Goal: Task Accomplishment & Management: Manage account settings

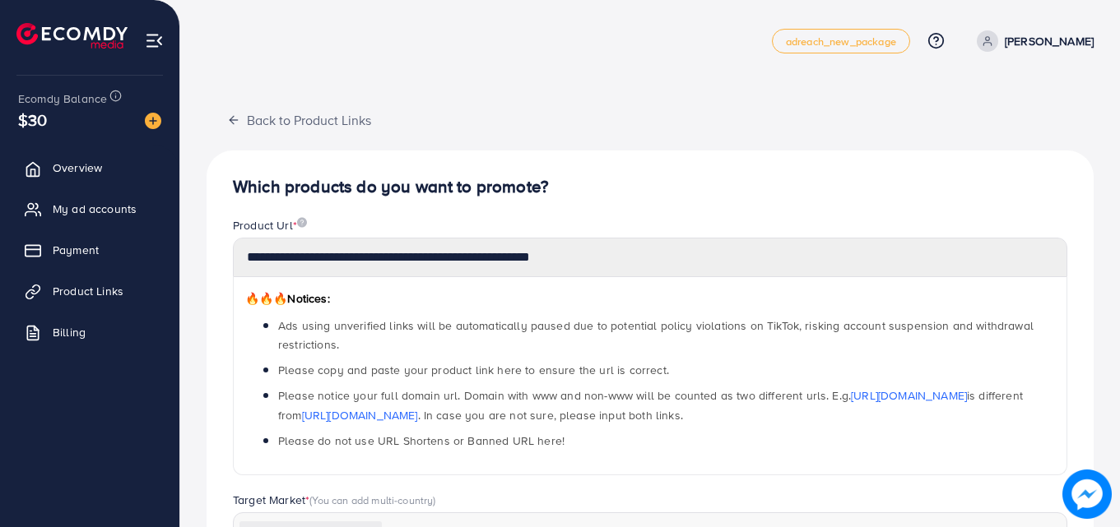
click at [134, 208] on span "My ad accounts" at bounding box center [95, 209] width 84 height 16
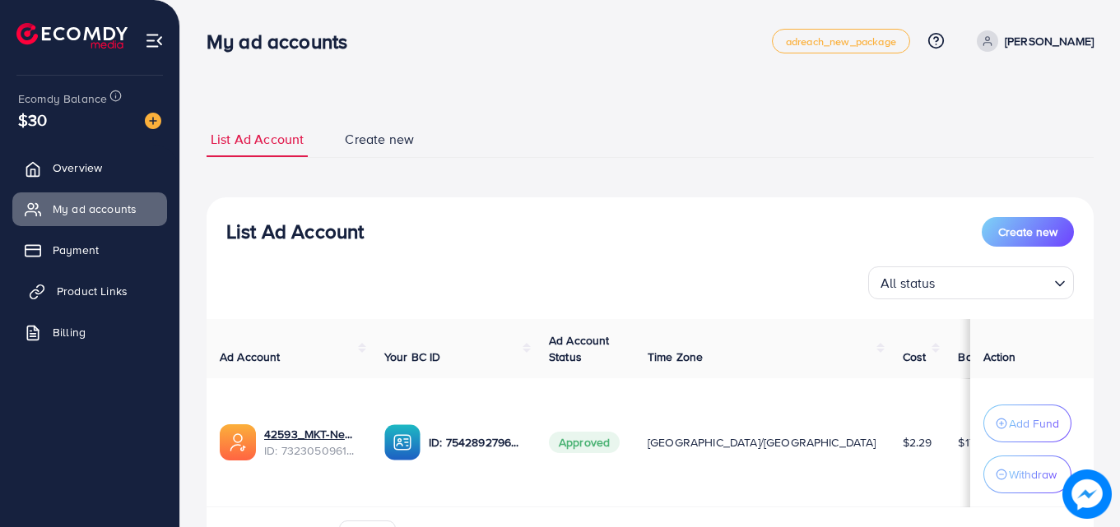
click at [126, 289] on span "Product Links" at bounding box center [92, 291] width 71 height 16
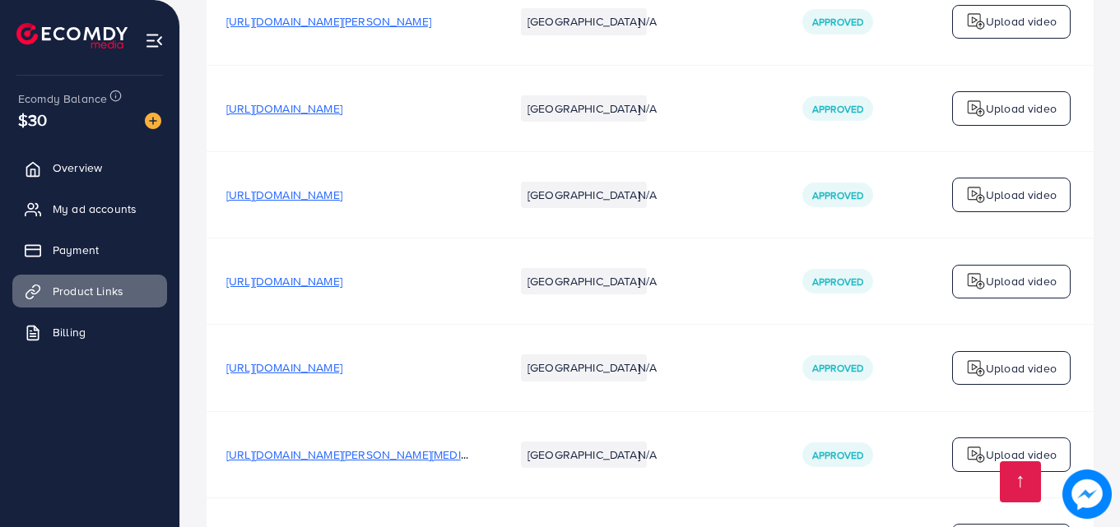
scroll to position [241, 0]
click at [993, 272] on div "Upload video" at bounding box center [1011, 283] width 118 height 35
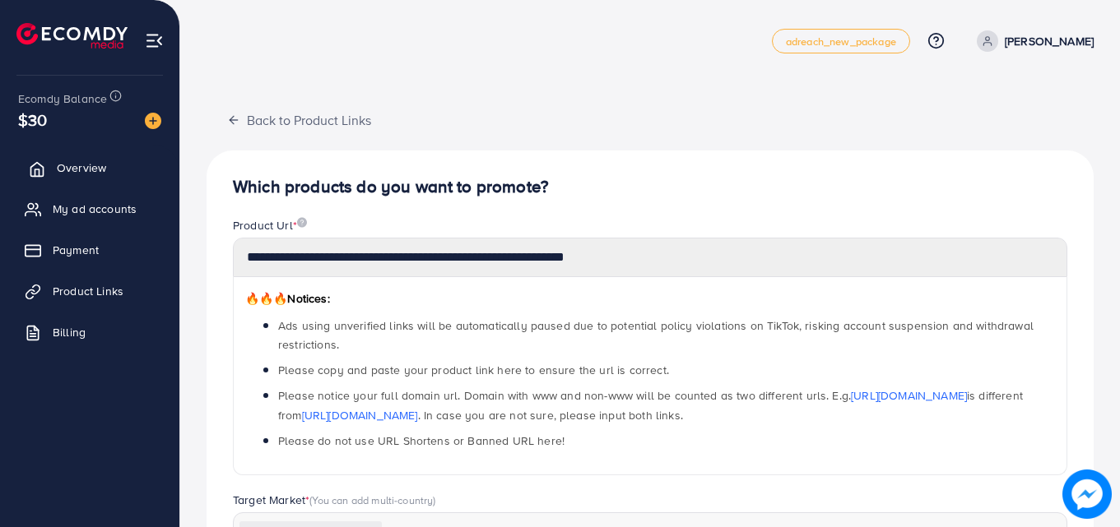
click at [101, 164] on span "Overview" at bounding box center [81, 168] width 49 height 16
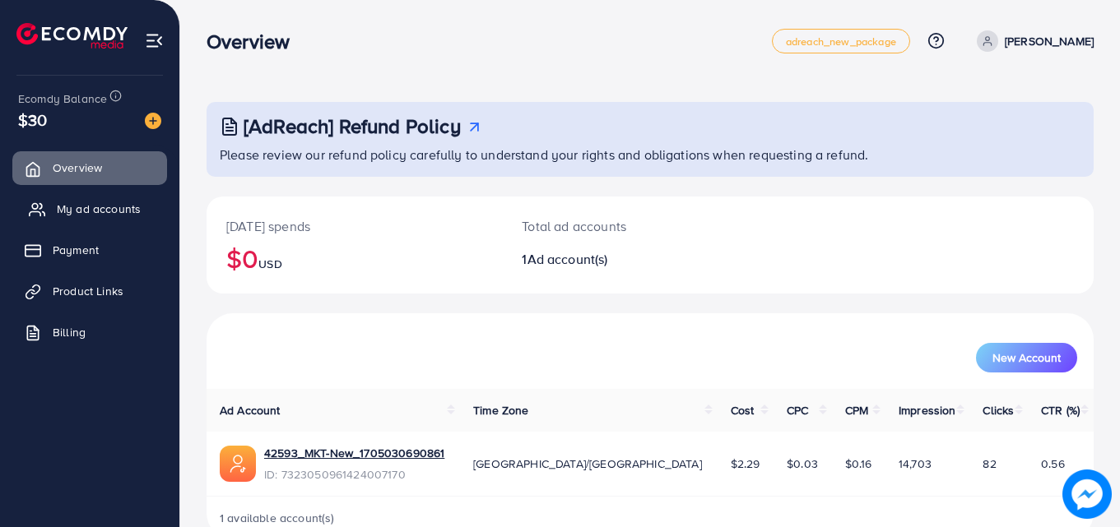
click at [127, 207] on span "My ad accounts" at bounding box center [99, 209] width 84 height 16
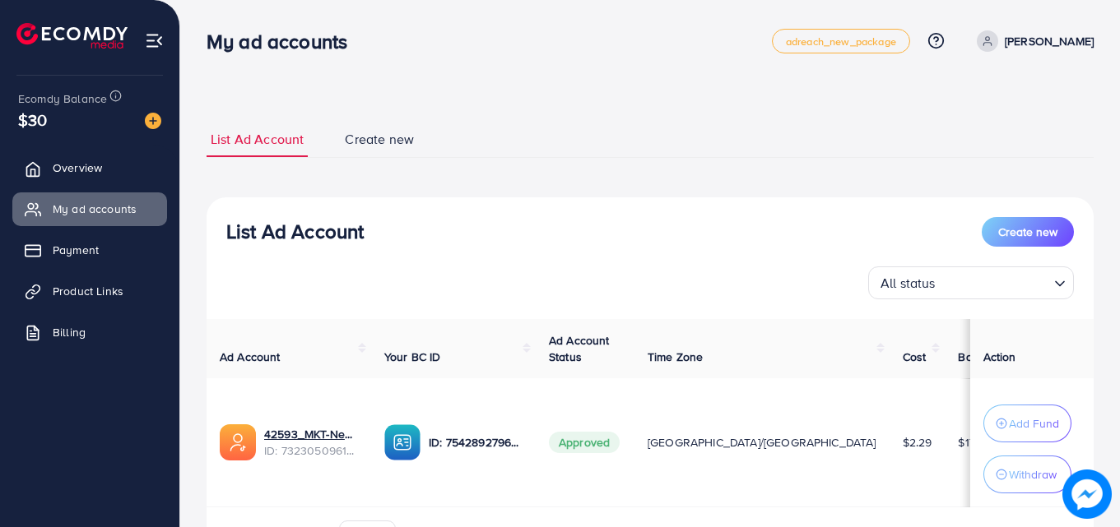
scroll to position [99, 0]
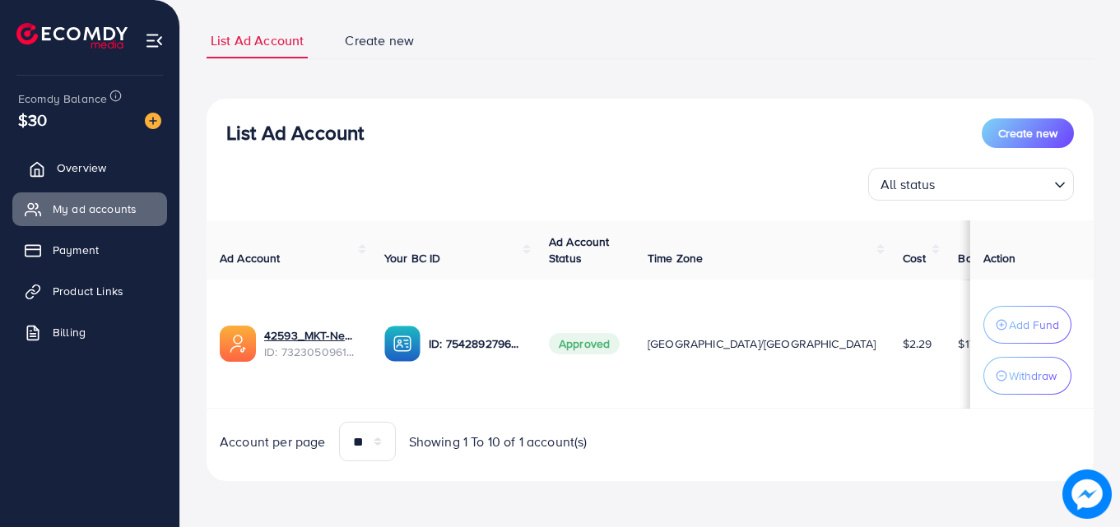
click at [108, 168] on link "Overview" at bounding box center [89, 167] width 155 height 33
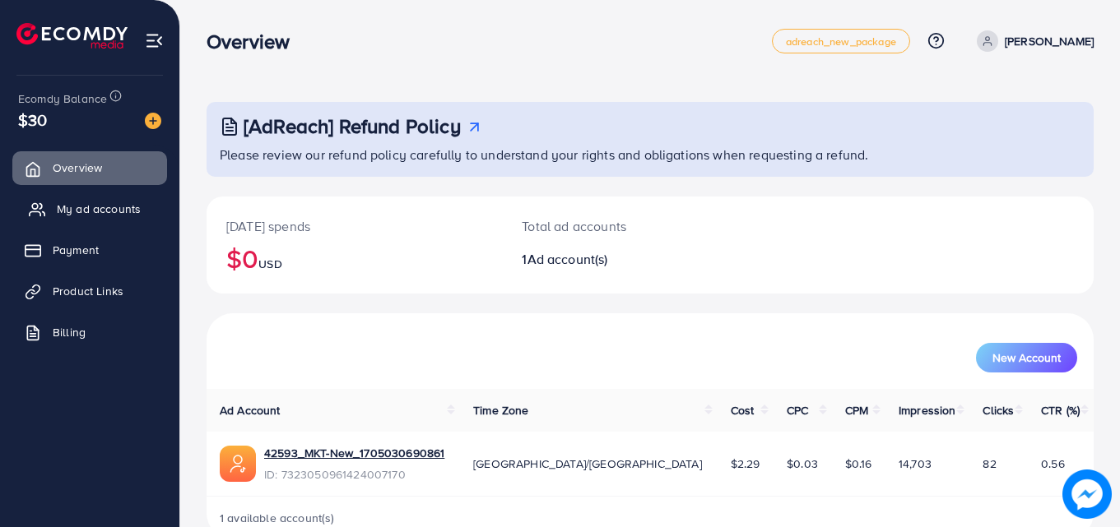
click at [132, 211] on span "My ad accounts" at bounding box center [99, 209] width 84 height 16
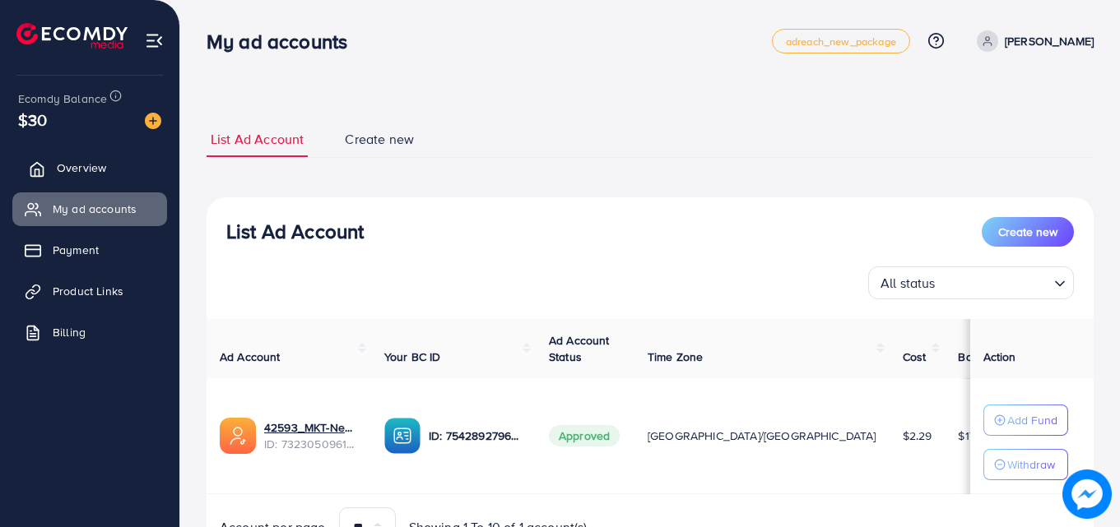
click at [99, 164] on span "Overview" at bounding box center [81, 168] width 49 height 16
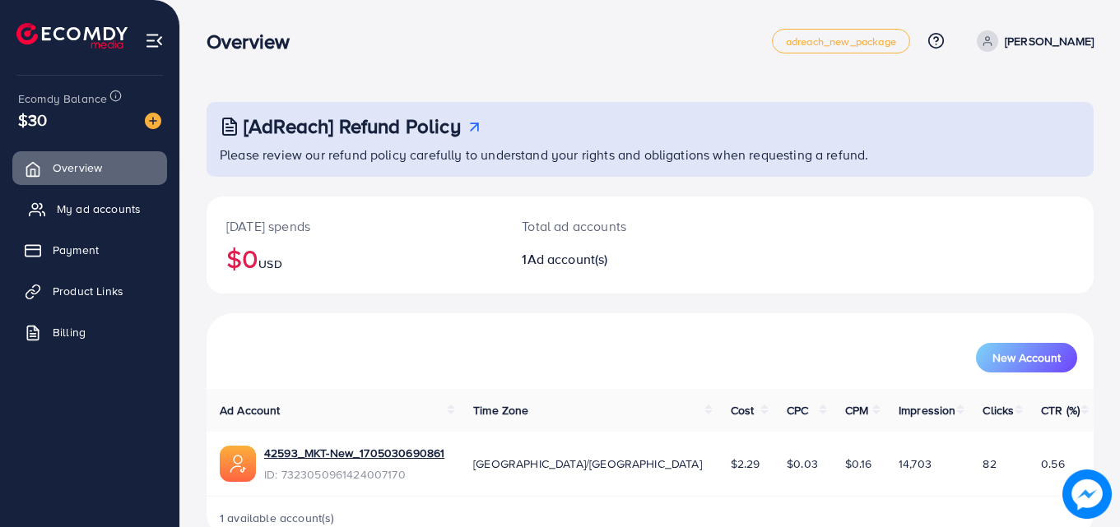
click at [113, 202] on span "My ad accounts" at bounding box center [99, 209] width 84 height 16
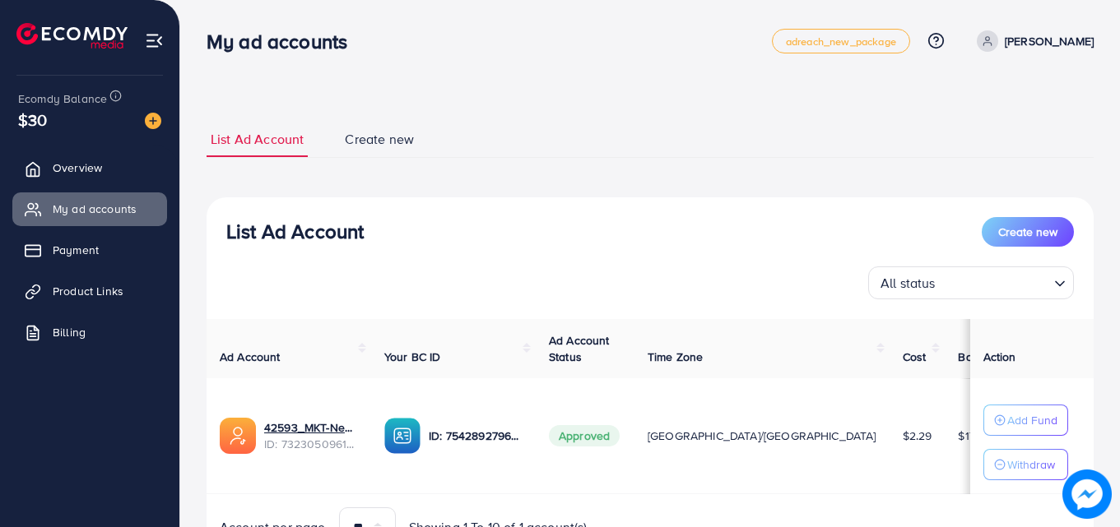
scroll to position [86, 0]
